Goal: Task Accomplishment & Management: Use online tool/utility

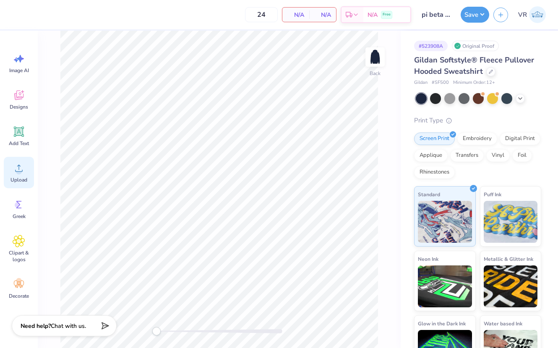
click at [25, 177] on span "Upload" at bounding box center [18, 180] width 17 height 7
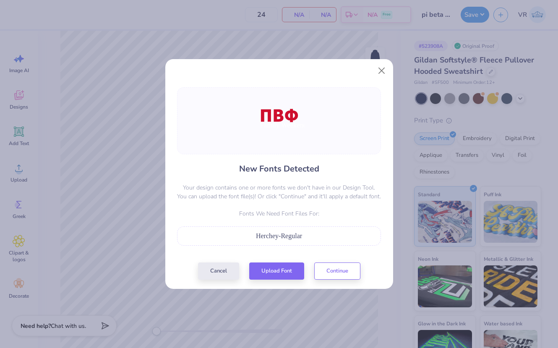
click at [271, 252] on div "New Fonts Detected Your design contains one or more fonts we don't have in our …" at bounding box center [279, 183] width 209 height 193
click at [275, 264] on button "Upload Font" at bounding box center [276, 269] width 55 height 17
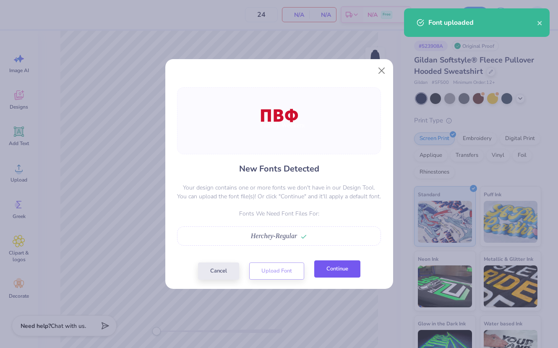
click at [320, 263] on button "Continue" at bounding box center [337, 269] width 46 height 17
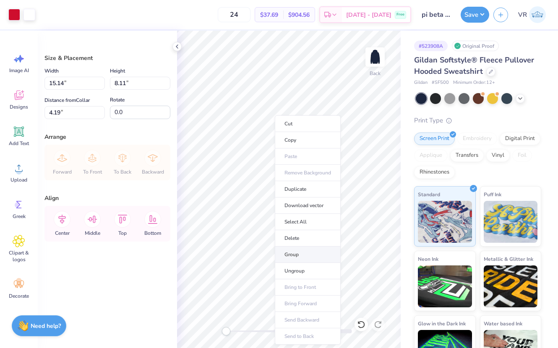
click at [287, 252] on li "Group" at bounding box center [308, 255] width 66 height 16
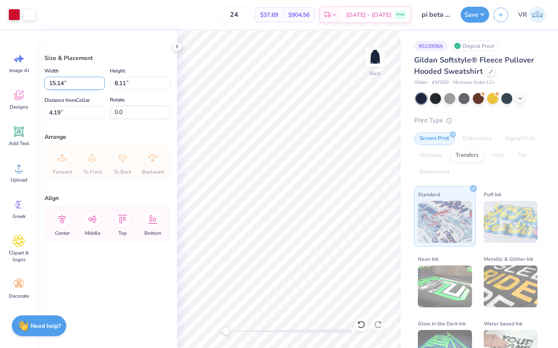
click at [77, 83] on input "15.14" at bounding box center [74, 83] width 60 height 13
type input "3.50"
type input "1.88"
type input "7.31"
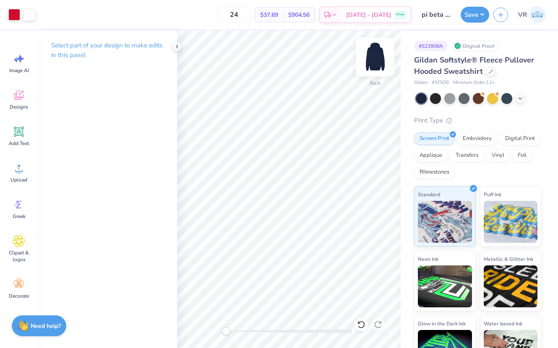
click at [376, 67] on img at bounding box center [375, 57] width 34 height 34
click at [0, 168] on div "Image AI Designs Add Text Upload Greek Clipart & logos Decorate" at bounding box center [19, 190] width 38 height 318
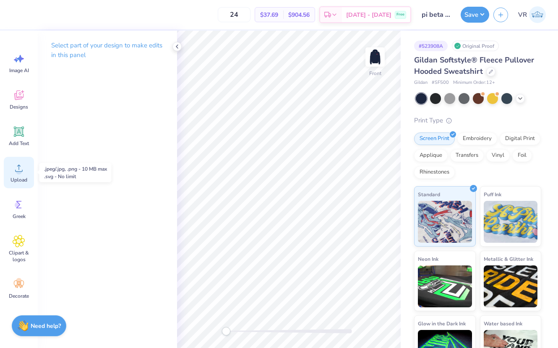
click at [20, 172] on circle at bounding box center [19, 172] width 6 height 6
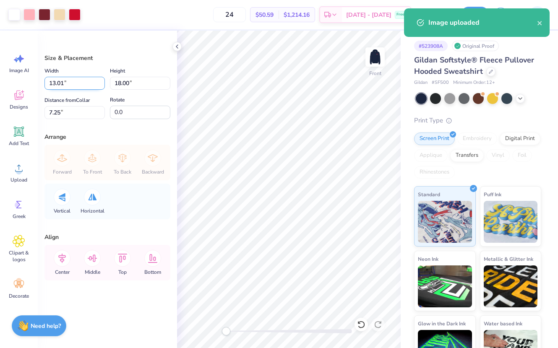
click at [66, 84] on input "13.01" at bounding box center [74, 83] width 60 height 13
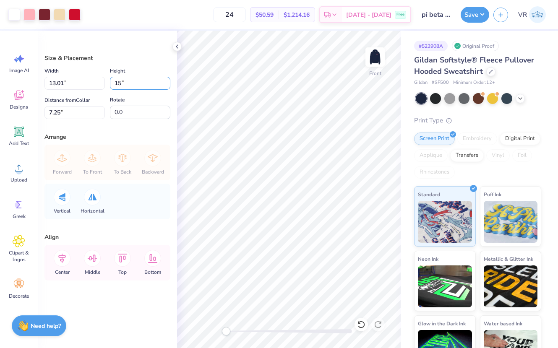
type input "15"
type input "10.84"
type input "15.00"
click at [80, 108] on input "8.75" at bounding box center [74, 112] width 60 height 13
type input "6"
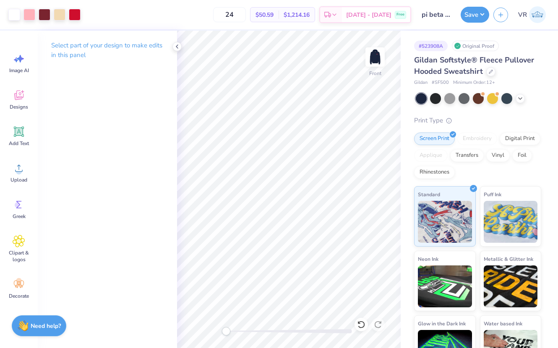
click at [276, 334] on div at bounding box center [289, 331] width 126 height 8
drag, startPoint x: 276, startPoint y: 335, endPoint x: 171, endPoint y: 338, distance: 105.4
click at [171, 338] on div "Art colors 24 $50.59 Per Item $1,214.16 Total Est. Delivery Oct 6 - 9 Free Desi…" at bounding box center [279, 174] width 558 height 348
click at [468, 10] on button "Save" at bounding box center [475, 13] width 29 height 16
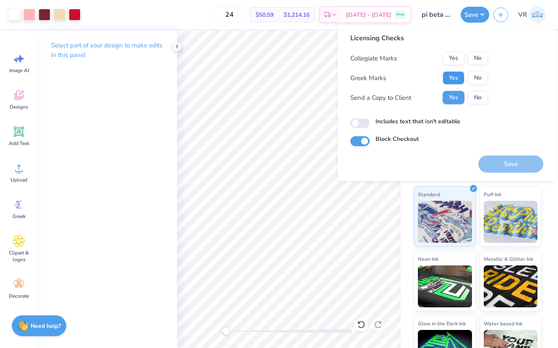
click at [454, 81] on button "Yes" at bounding box center [454, 77] width 22 height 13
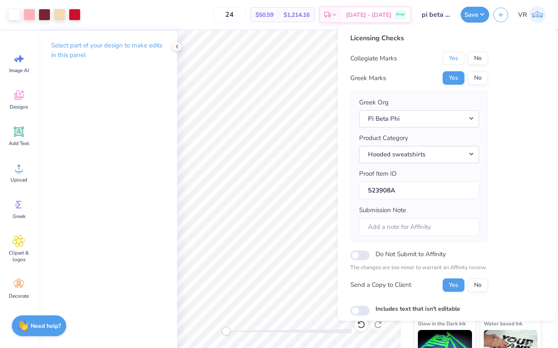
click at [450, 55] on button "Yes" at bounding box center [454, 58] width 22 height 13
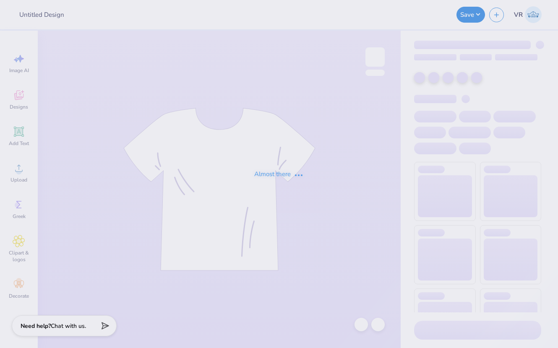
type input "pi beta phi football parents wknd"
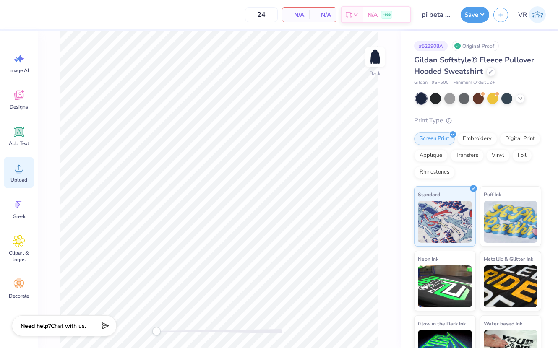
click at [17, 162] on icon at bounding box center [19, 168] width 13 height 13
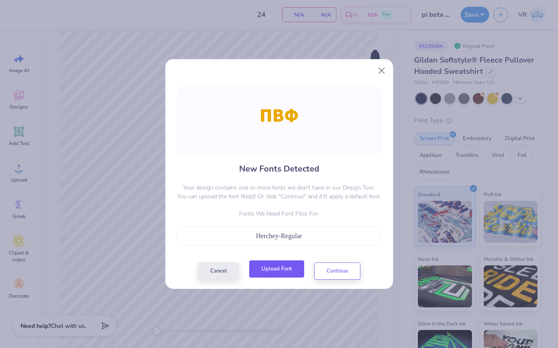
click at [280, 271] on button "Upload Font" at bounding box center [276, 269] width 55 height 17
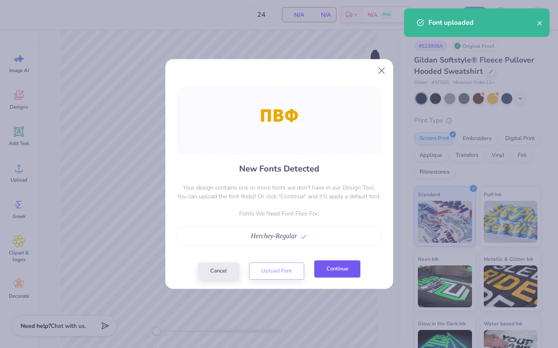
click at [334, 275] on button "Continue" at bounding box center [337, 269] width 46 height 17
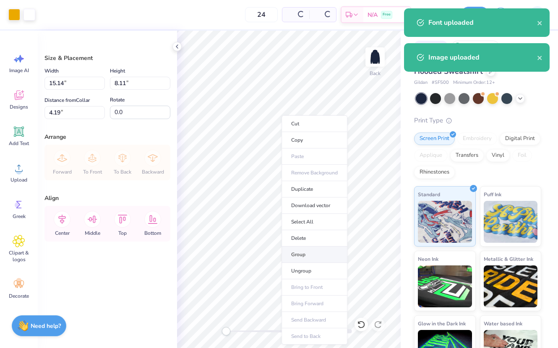
click at [303, 255] on li "Group" at bounding box center [315, 255] width 66 height 16
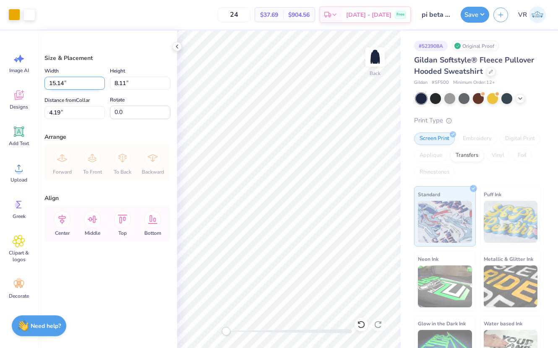
click at [76, 87] on input "15.14" at bounding box center [74, 83] width 60 height 13
type input "3.50"
type input "1.88"
type input "7.31"
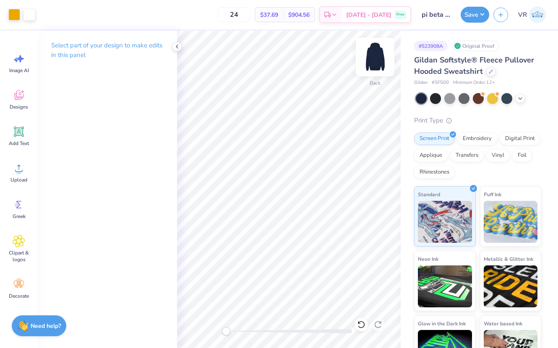
click at [368, 54] on div "Back" at bounding box center [289, 190] width 224 height 318
click at [370, 53] on img at bounding box center [375, 57] width 34 height 34
click at [30, 168] on div "Upload" at bounding box center [19, 172] width 30 height 31
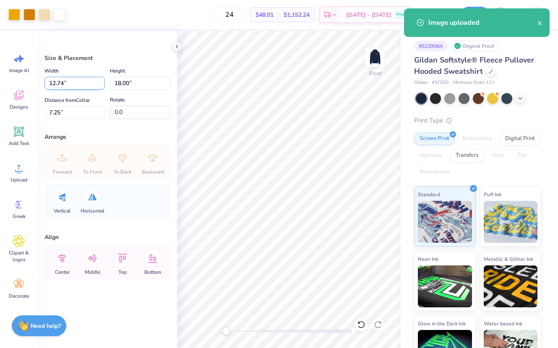
click at [83, 82] on input "12.74" at bounding box center [74, 83] width 60 height 13
type input "12.74"
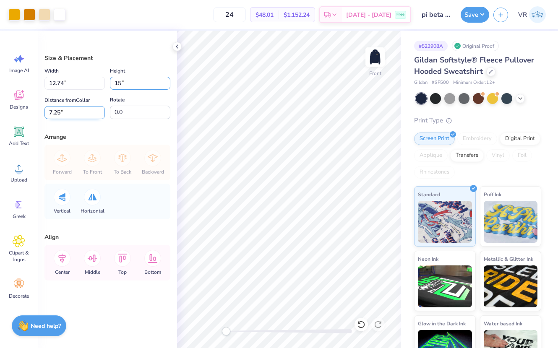
type input "15"
click at [72, 110] on input "7.25" at bounding box center [74, 112] width 60 height 13
type input "10.62"
type input "15.00"
type input "6"
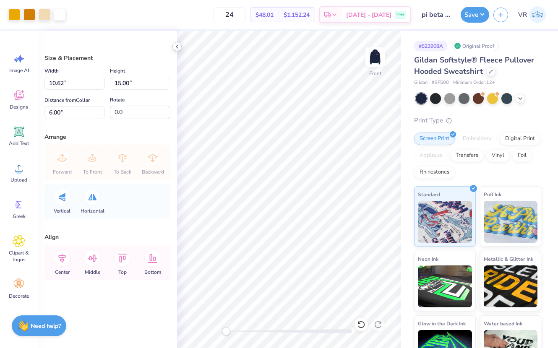
click at [174, 47] on icon at bounding box center [177, 46] width 7 height 7
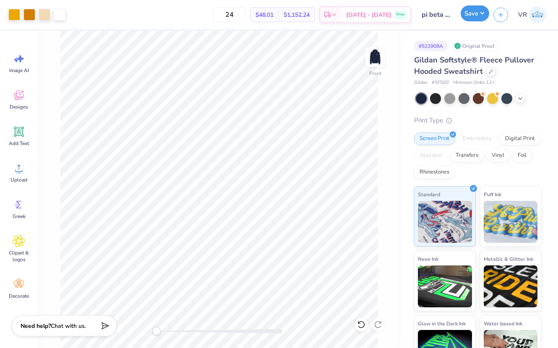
click at [480, 20] on button "Save" at bounding box center [475, 13] width 29 height 16
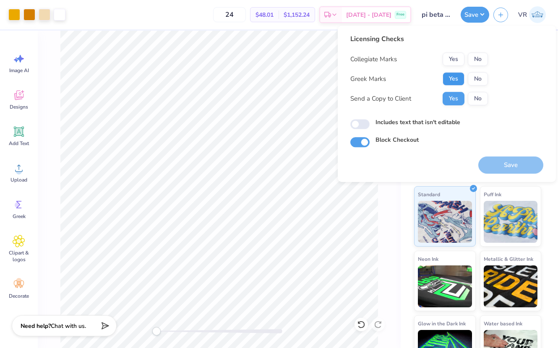
click at [454, 78] on button "Yes" at bounding box center [454, 78] width 22 height 13
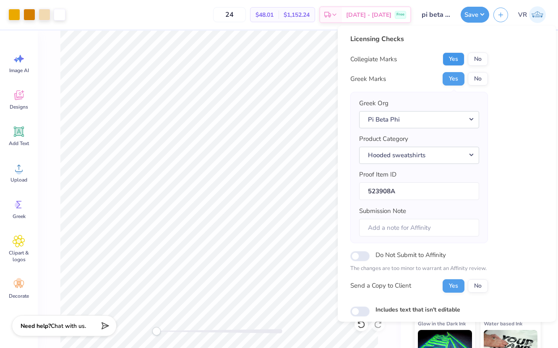
click at [453, 62] on button "Yes" at bounding box center [454, 58] width 22 height 13
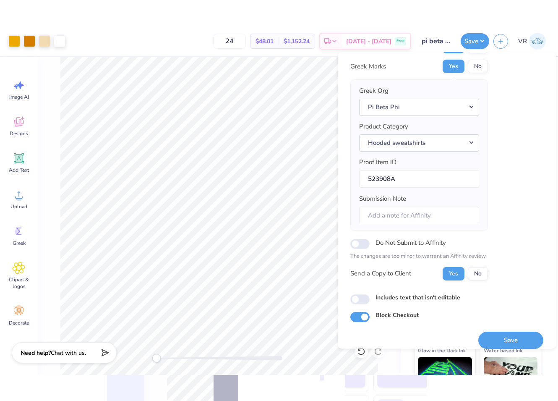
scroll to position [49, 0]
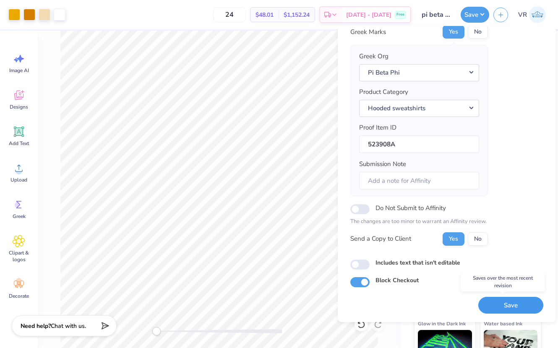
click at [506, 300] on button "Save" at bounding box center [510, 305] width 65 height 17
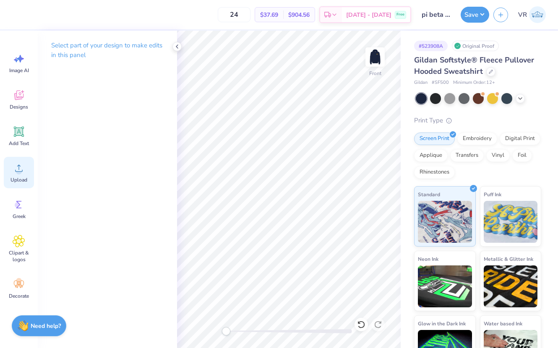
click at [18, 175] on div "Upload" at bounding box center [19, 172] width 30 height 31
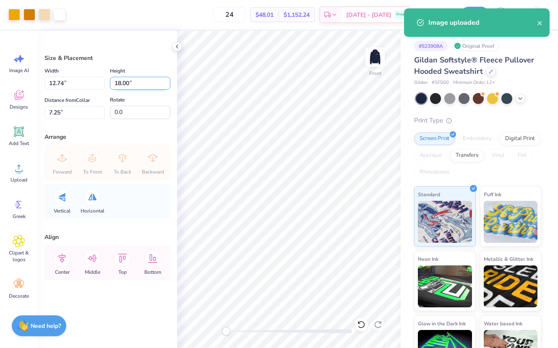
click at [141, 86] on input "18.00" at bounding box center [140, 83] width 60 height 13
type input "15"
type input "10.62"
type input "15.00"
click at [80, 108] on input "8.75" at bounding box center [74, 112] width 60 height 13
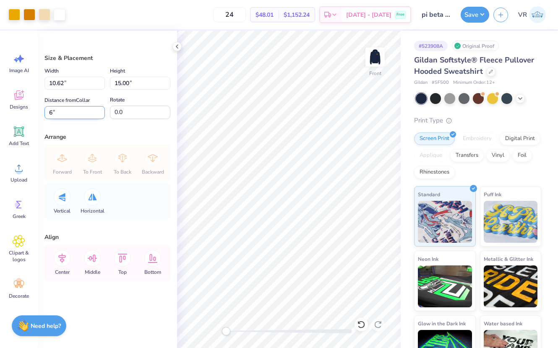
type input "6"
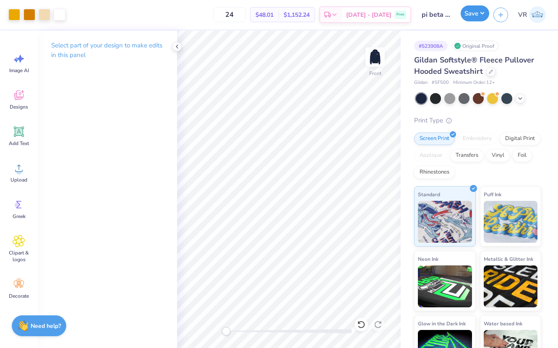
click at [466, 16] on button "Save" at bounding box center [475, 13] width 29 height 16
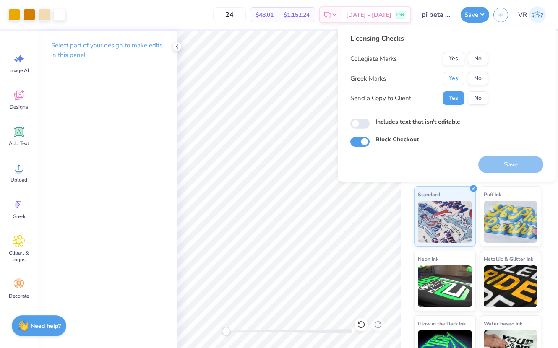
drag, startPoint x: 450, startPoint y: 81, endPoint x: 454, endPoint y: 65, distance: 16.0
click at [452, 78] on button "Yes" at bounding box center [454, 78] width 22 height 13
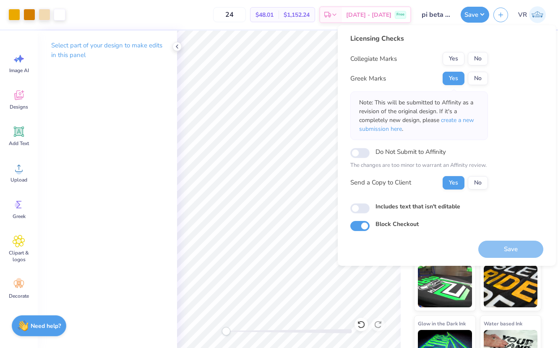
click at [454, 61] on button "Yes" at bounding box center [454, 58] width 22 height 13
click at [500, 246] on button "Save" at bounding box center [510, 249] width 65 height 17
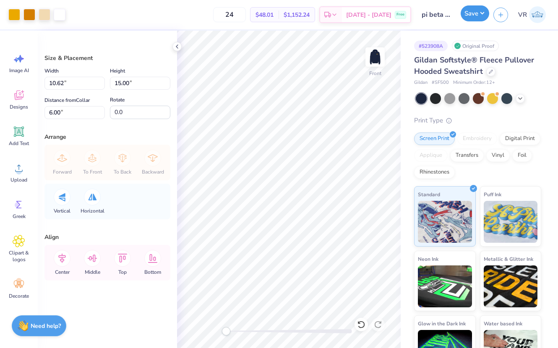
click at [471, 13] on button "Save" at bounding box center [475, 13] width 29 height 16
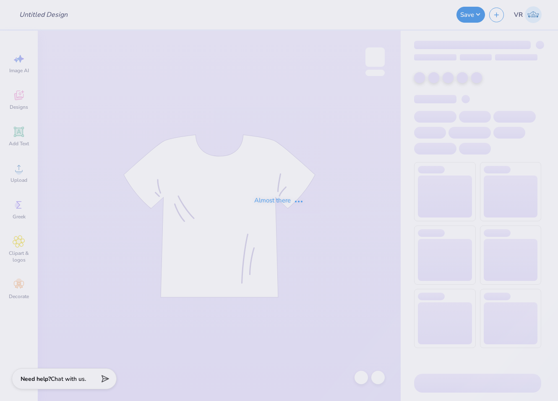
type input "[PERSON_NAME] : [GEOGRAPHIC_DATA][US_STATE]"
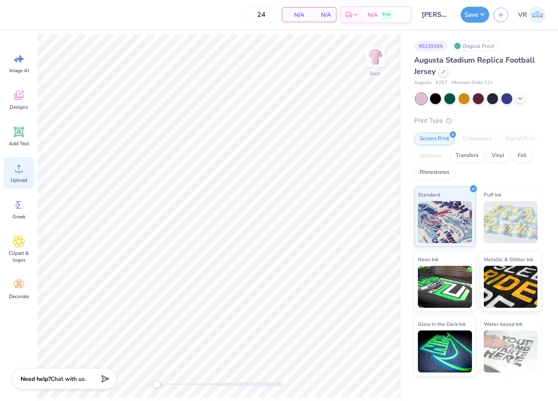
click at [24, 175] on div "Upload" at bounding box center [19, 172] width 30 height 31
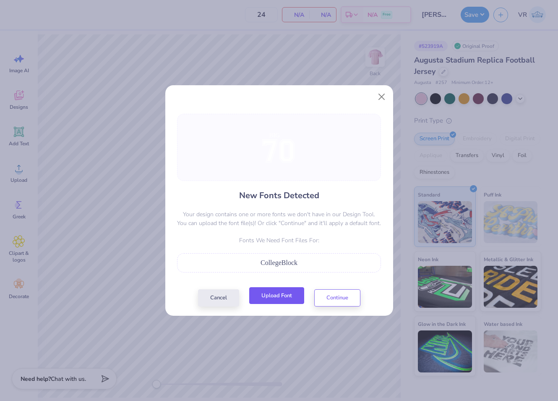
click at [283, 299] on button "Upload Font" at bounding box center [276, 295] width 55 height 17
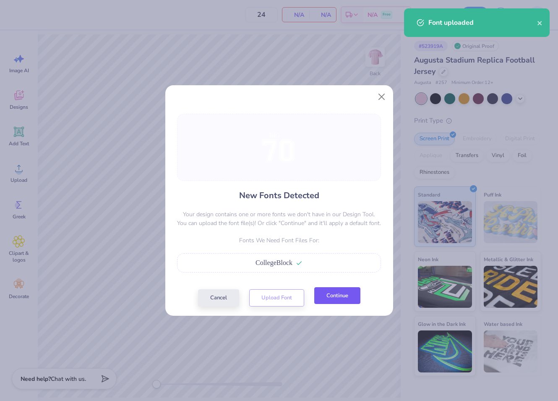
click at [334, 306] on div "Cancel Upload Font Continue" at bounding box center [279, 297] width 162 height 17
click at [332, 305] on div "Cancel Upload Font Continue" at bounding box center [279, 297] width 162 height 17
click at [333, 299] on button "Continue" at bounding box center [337, 295] width 46 height 17
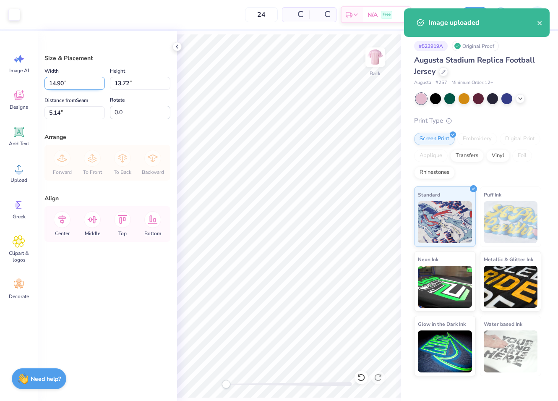
click at [81, 78] on input "14.90" at bounding box center [74, 83] width 60 height 13
type input "12.50"
type input "11.51"
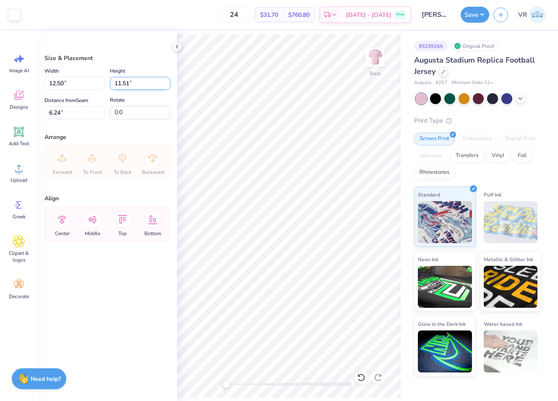
click at [142, 80] on input "11.51" at bounding box center [140, 83] width 60 height 13
drag, startPoint x: 5, startPoint y: 118, endPoint x: 89, endPoint y: 128, distance: 85.0
click at [6, 122] on div "Art colors 24 $31.70 Per Item $760.80 Total Est. Delivery [DATE] - [DATE] Free …" at bounding box center [279, 200] width 558 height 401
type input "1.00"
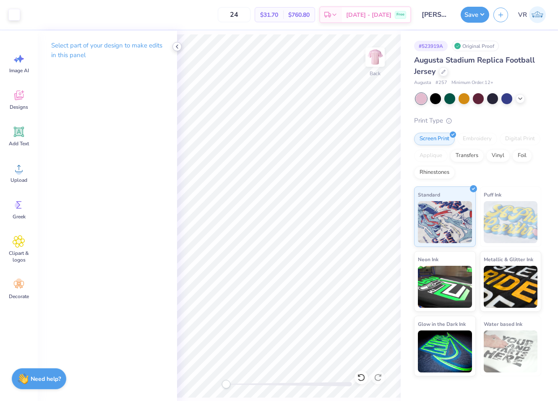
click at [181, 46] on div at bounding box center [176, 46] width 9 height 9
click at [175, 44] on icon at bounding box center [177, 46] width 7 height 7
click at [376, 55] on img at bounding box center [375, 57] width 34 height 34
click at [21, 171] on icon at bounding box center [19, 168] width 8 height 7
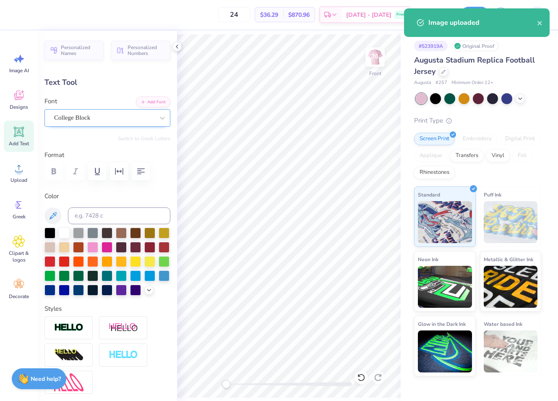
click at [116, 112] on div at bounding box center [104, 117] width 100 height 11
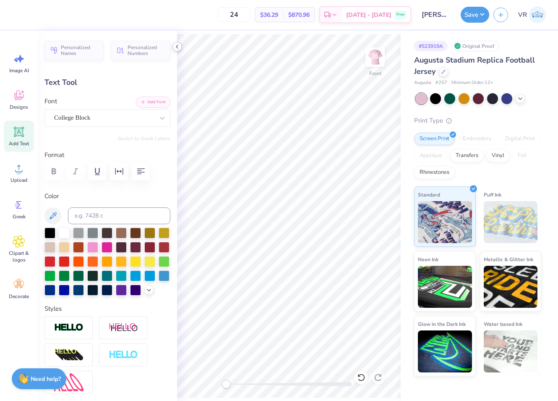
click at [179, 49] on icon at bounding box center [177, 46] width 7 height 7
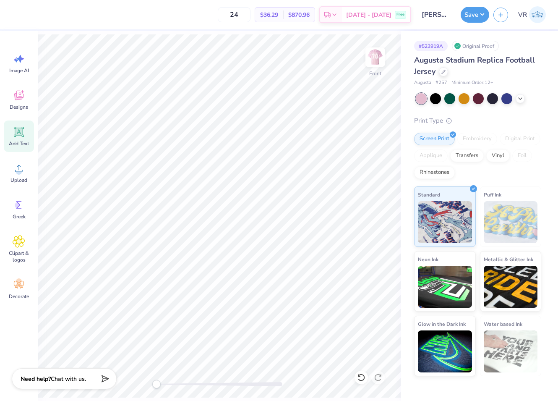
scroll to position [8, 3]
type input "0.50"
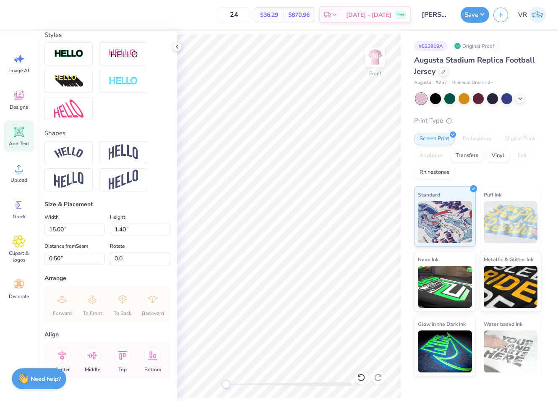
scroll to position [307, 0]
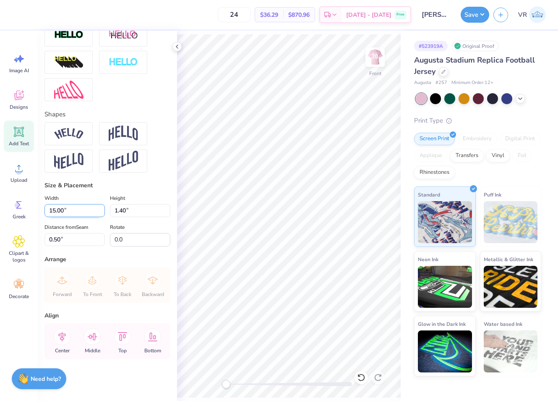
click at [78, 210] on input "15.00" at bounding box center [74, 210] width 60 height 13
type input "12.50"
type input "1.16"
type input "0.52"
type input "12.48"
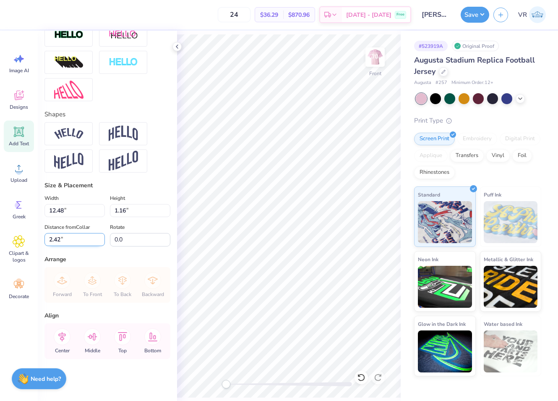
click at [72, 235] on input "2.42" at bounding box center [74, 239] width 60 height 13
click at [174, 46] on icon at bounding box center [177, 46] width 7 height 7
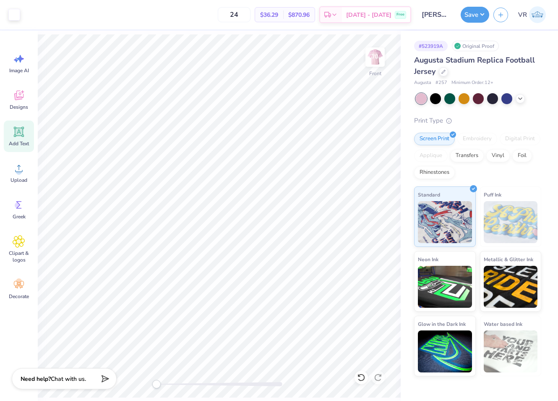
click at [456, 16] on div "Art colors 24 $36.29 Per Item $870.96 Total Est. Delivery [DATE] - [DATE] Free …" at bounding box center [279, 14] width 558 height 29
click at [470, 17] on button "Save" at bounding box center [475, 13] width 29 height 16
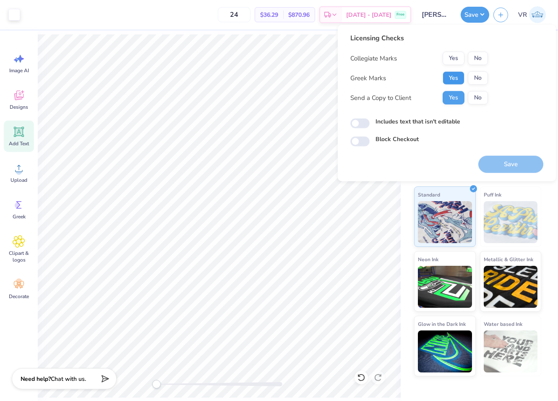
click at [447, 78] on button "Yes" at bounding box center [454, 77] width 22 height 13
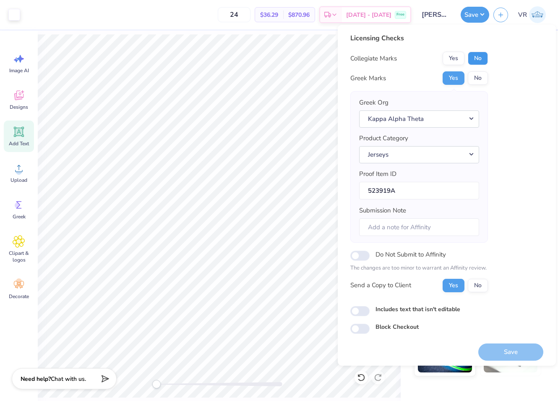
click at [474, 59] on button "No" at bounding box center [478, 58] width 20 height 13
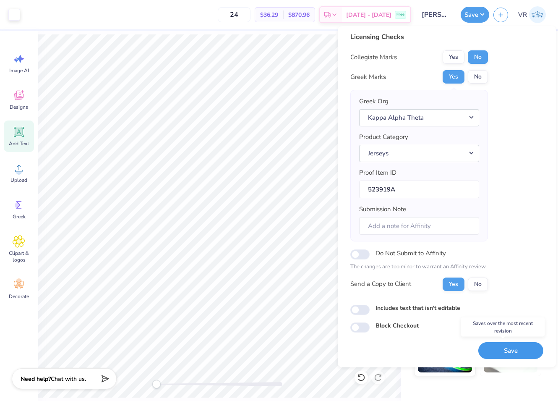
click at [499, 351] on button "Save" at bounding box center [510, 350] width 65 height 17
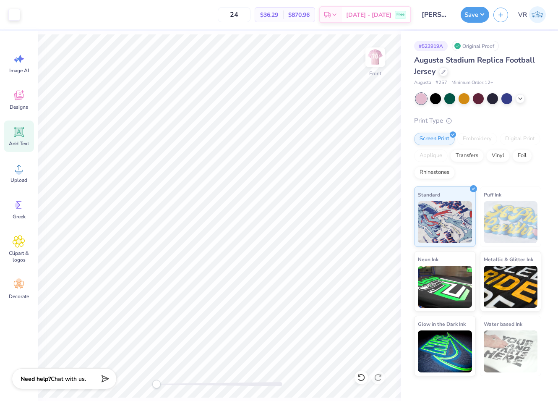
type input "3.00"
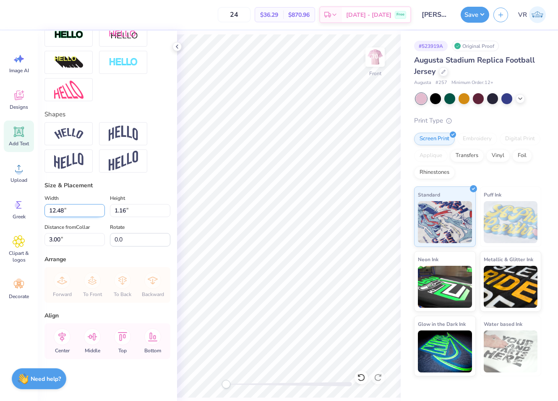
click at [82, 211] on input "12.48" at bounding box center [74, 210] width 60 height 13
type input "12.50"
click at [80, 238] on input "3.00" at bounding box center [74, 239] width 60 height 13
click at [462, 17] on button "Save" at bounding box center [475, 13] width 29 height 16
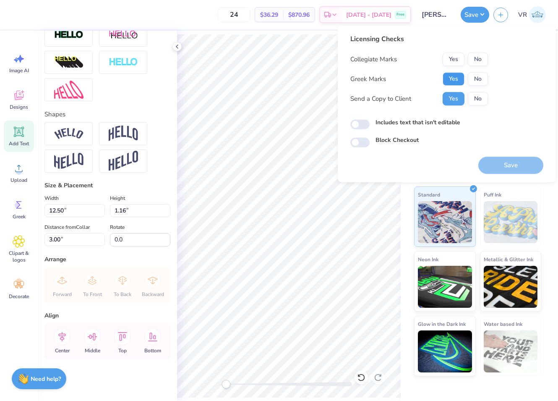
click at [455, 77] on button "Yes" at bounding box center [454, 78] width 22 height 13
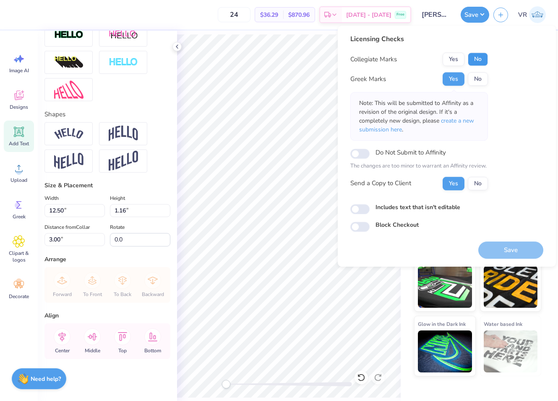
click at [478, 62] on button "No" at bounding box center [478, 58] width 20 height 13
click at [508, 246] on button "Save" at bounding box center [510, 249] width 65 height 17
